Goal: Information Seeking & Learning: Learn about a topic

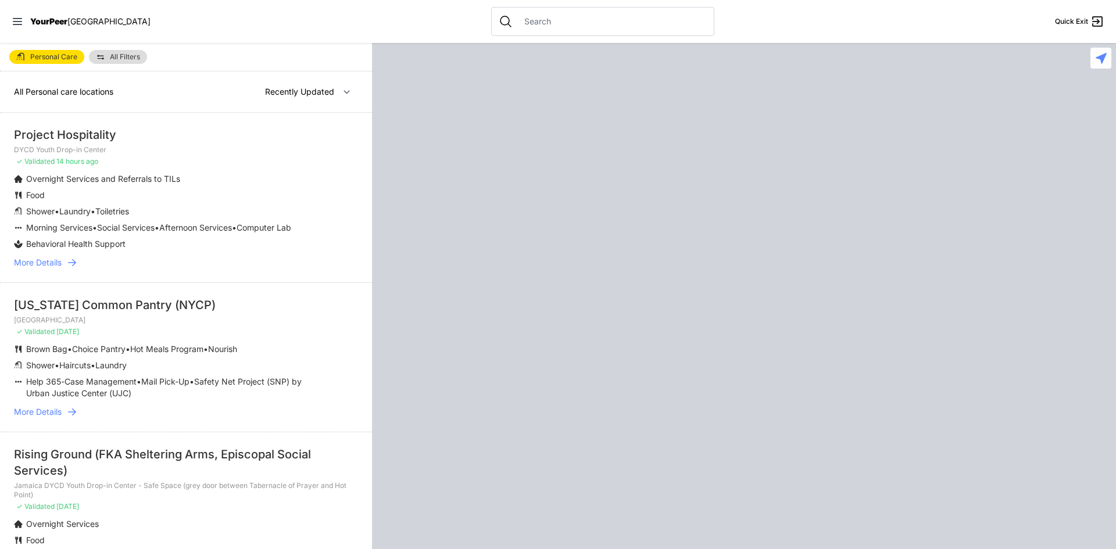
select select "recentlyUpdated"
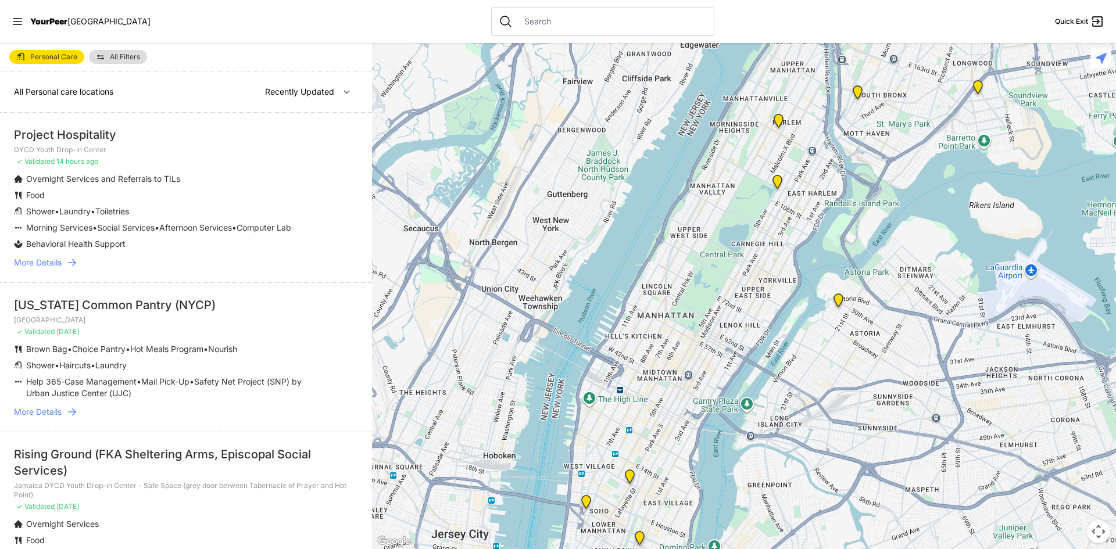
click at [58, 137] on div "Project Hospitality" at bounding box center [186, 135] width 344 height 16
click at [66, 313] on div "[US_STATE] Common Pantry (NYCP)" at bounding box center [186, 305] width 344 height 16
click at [58, 418] on span "More Details" at bounding box center [38, 412] width 48 height 12
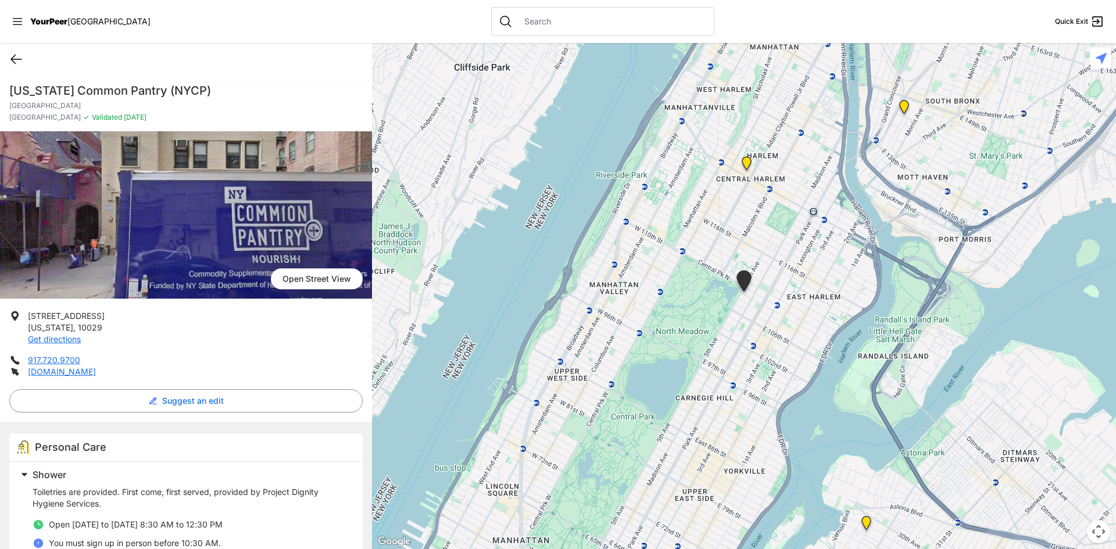
click at [16, 58] on icon at bounding box center [16, 59] width 14 height 14
select select "recentlyUpdated"
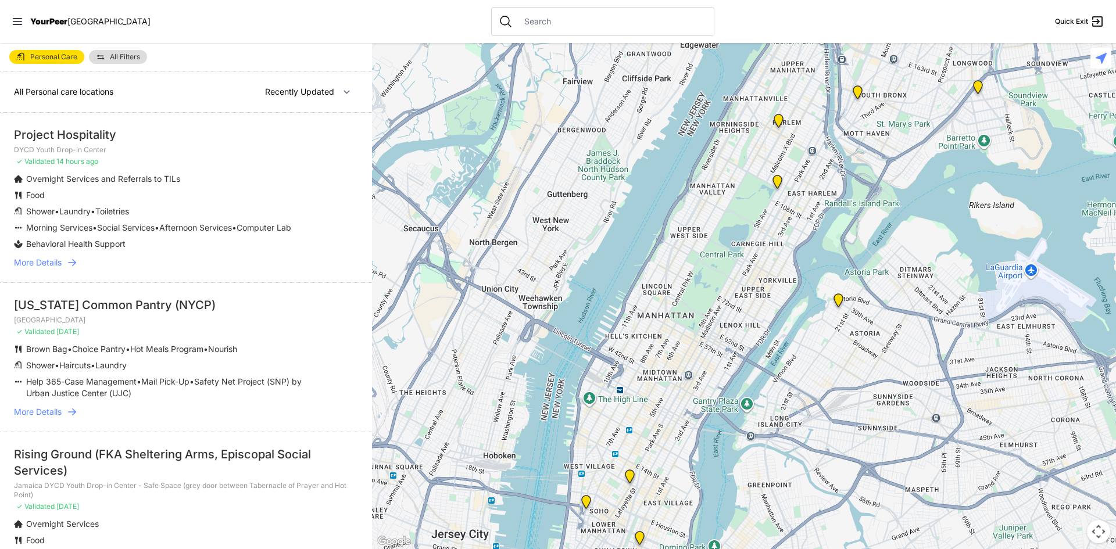
click at [627, 473] on img "Harvey Milk High School" at bounding box center [630, 479] width 15 height 19
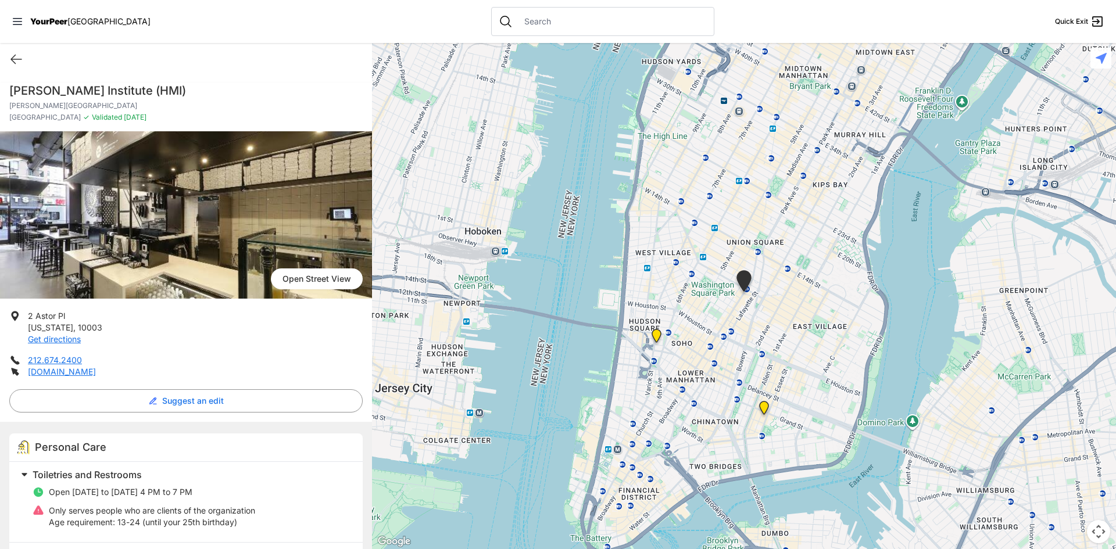
click at [656, 327] on div at bounding box center [744, 296] width 744 height 506
click at [655, 337] on img "Main Location, SoHo, DYCD Youth Drop-in Center" at bounding box center [656, 338] width 15 height 19
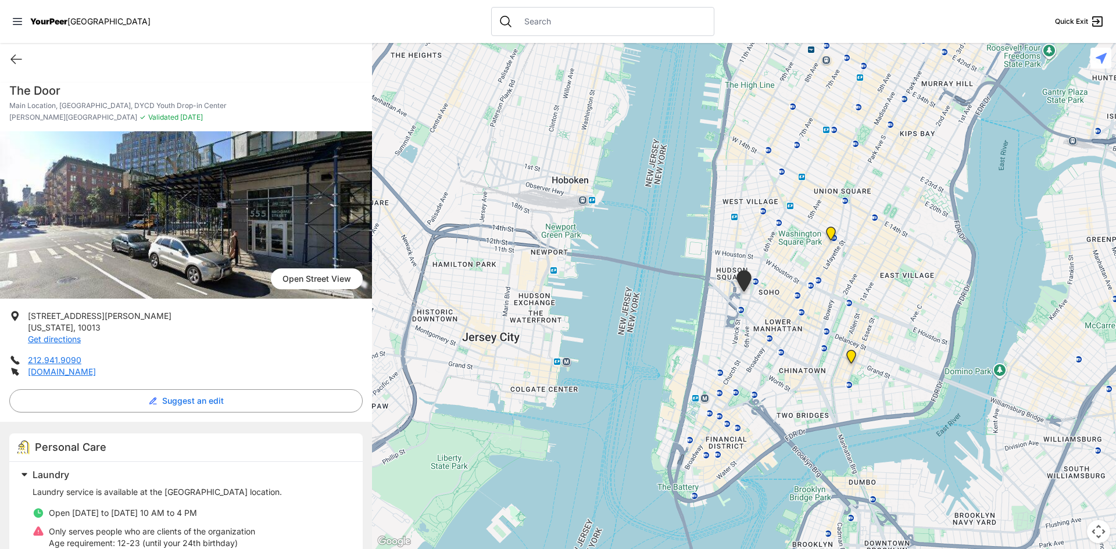
click at [850, 353] on img "Lower East Side Youth Drop-in Center. Yellow doors with grey buzzer on the right" at bounding box center [851, 359] width 15 height 19
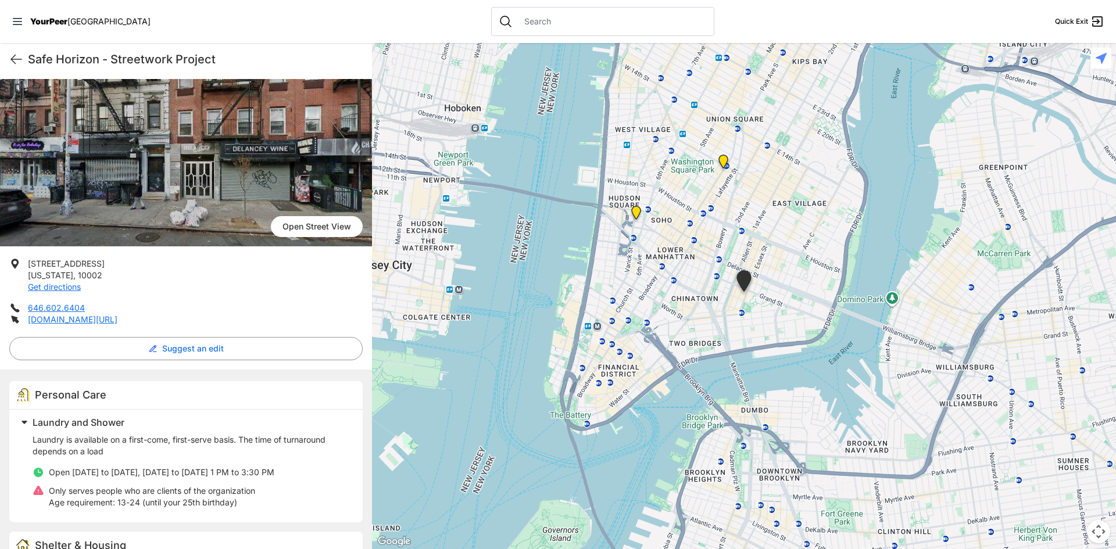
scroll to position [116, 0]
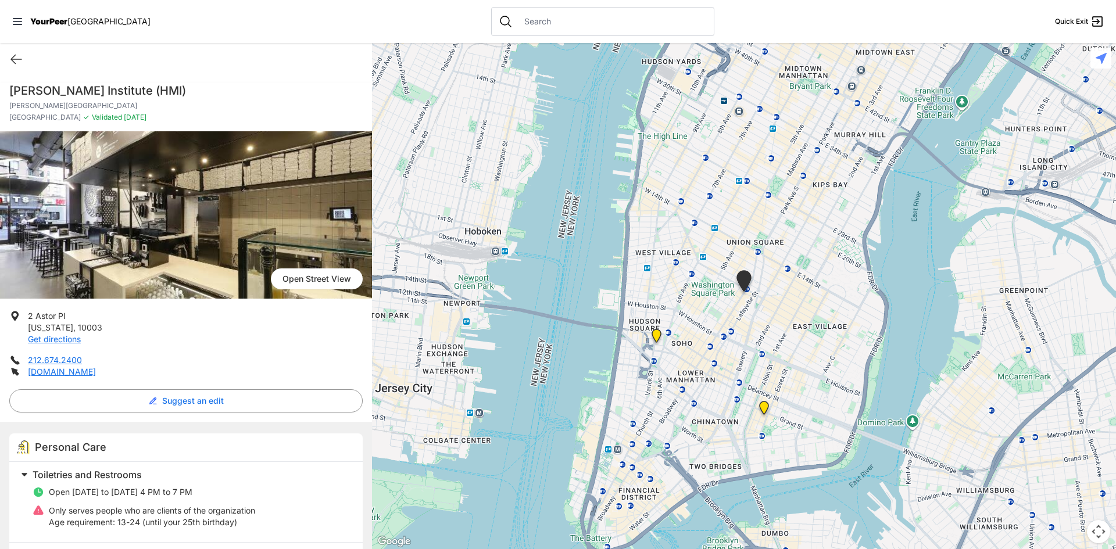
select select "recentlyUpdated"
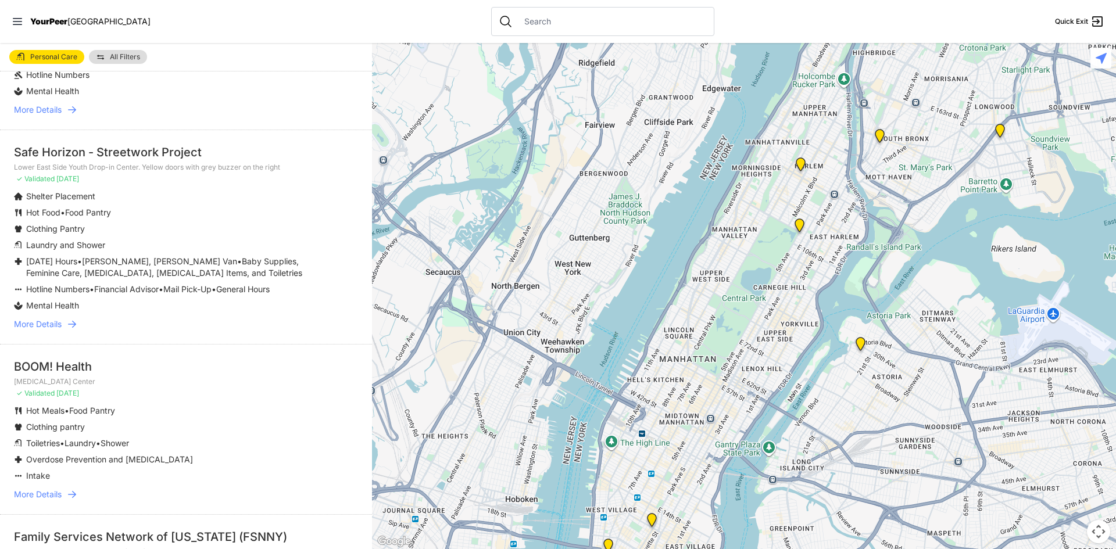
scroll to position [1628, 0]
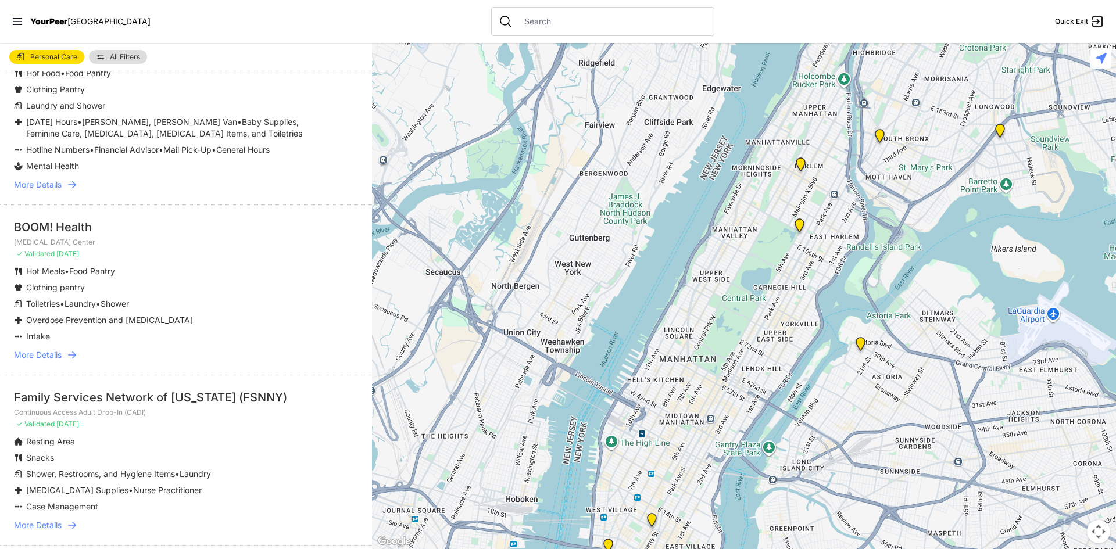
click at [72, 222] on div "BOOM! Health" at bounding box center [186, 227] width 344 height 16
click at [51, 349] on span "More Details" at bounding box center [38, 355] width 48 height 12
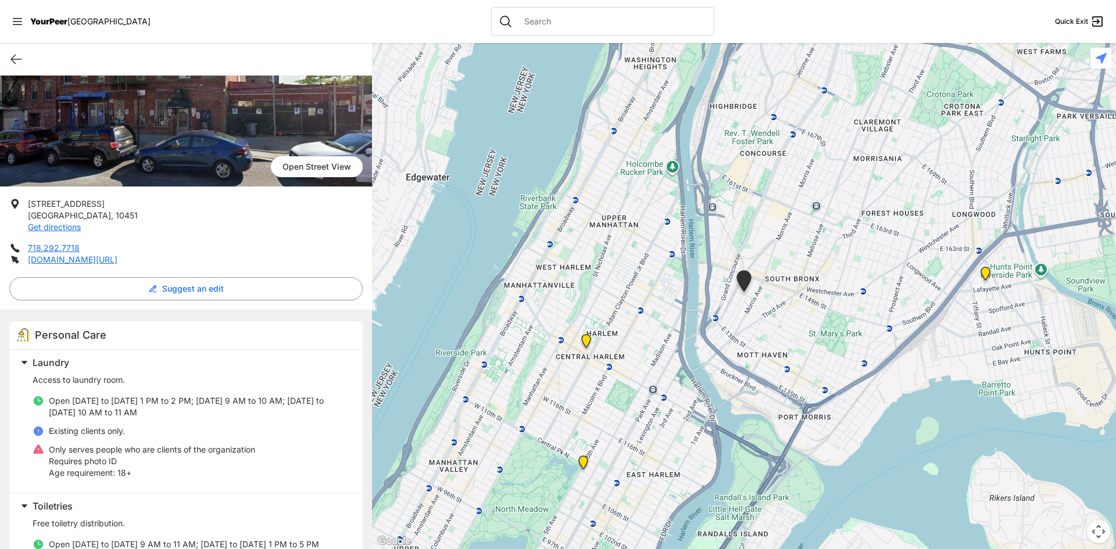
scroll to position [116, 0]
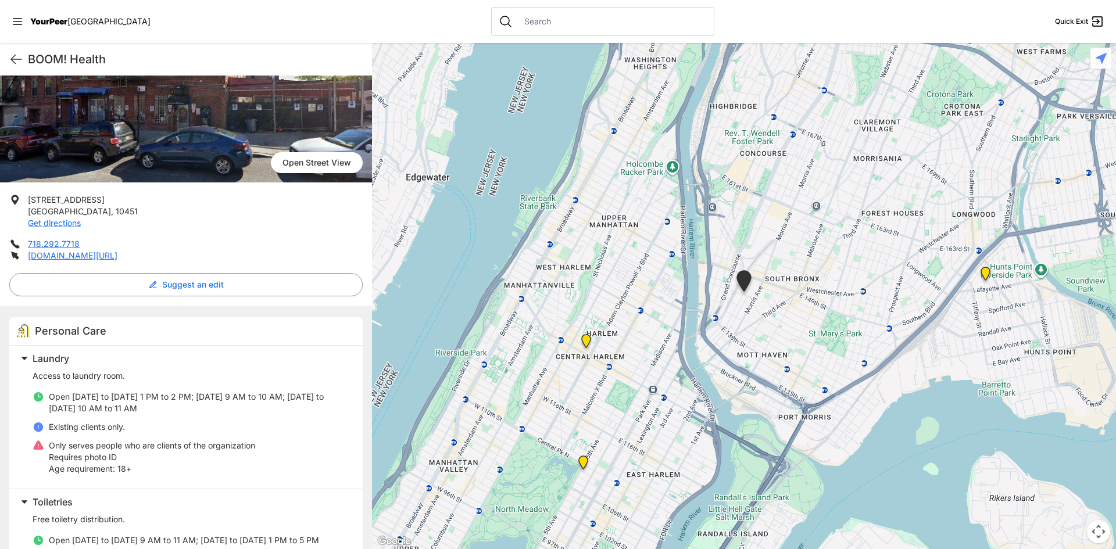
select select "recentlyUpdated"
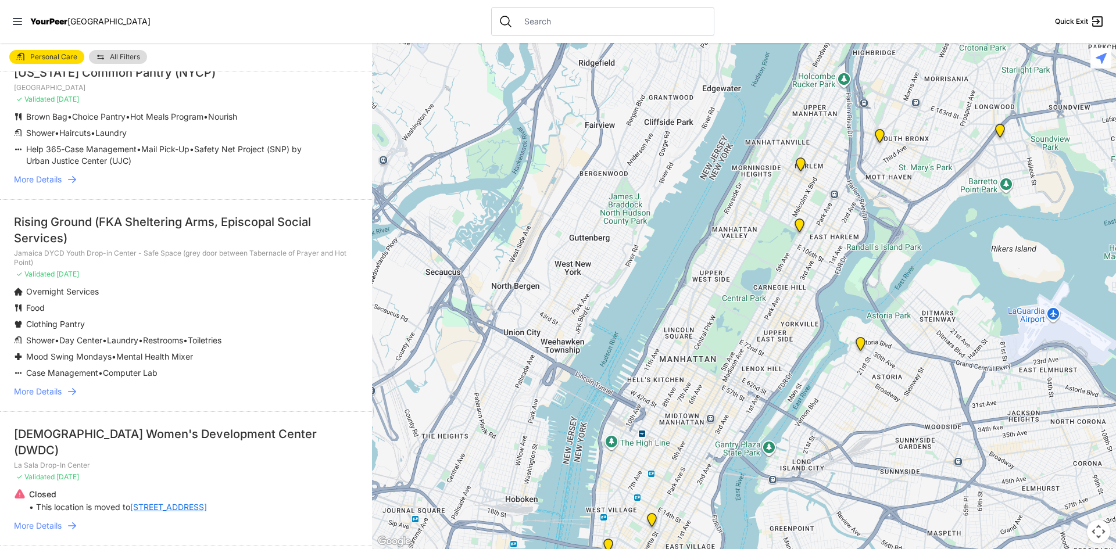
scroll to position [523, 0]
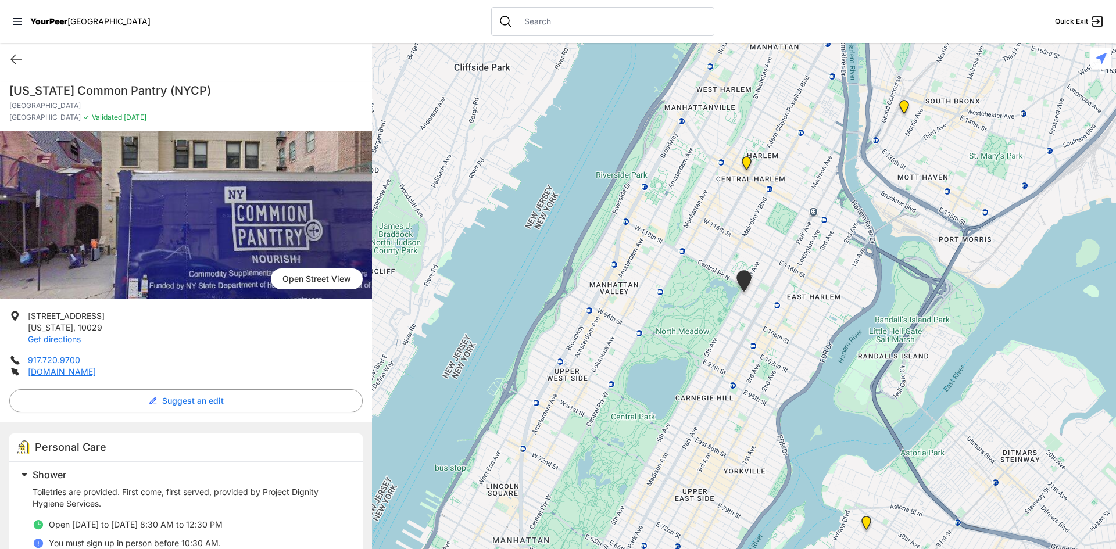
select select "recentlyUpdated"
